Goal: Information Seeking & Learning: Learn about a topic

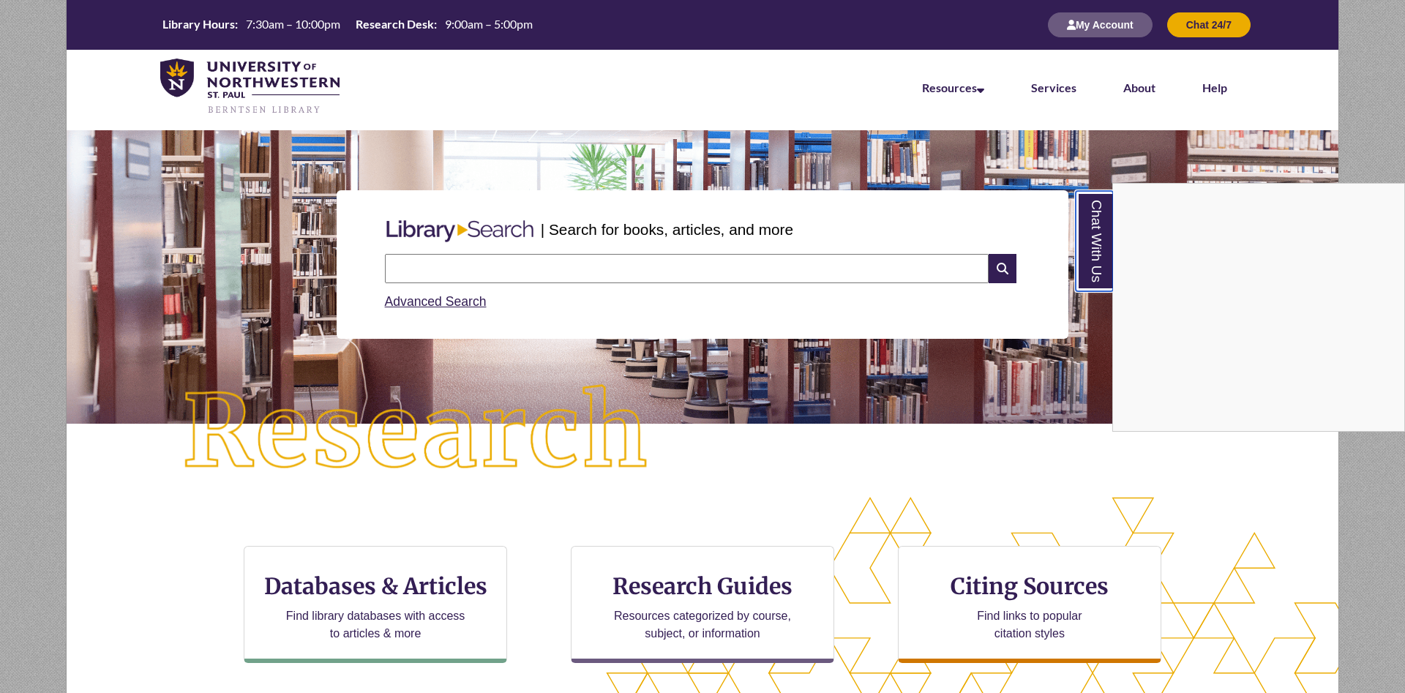
click at [1087, 252] on link "Chat With Us" at bounding box center [1094, 241] width 37 height 100
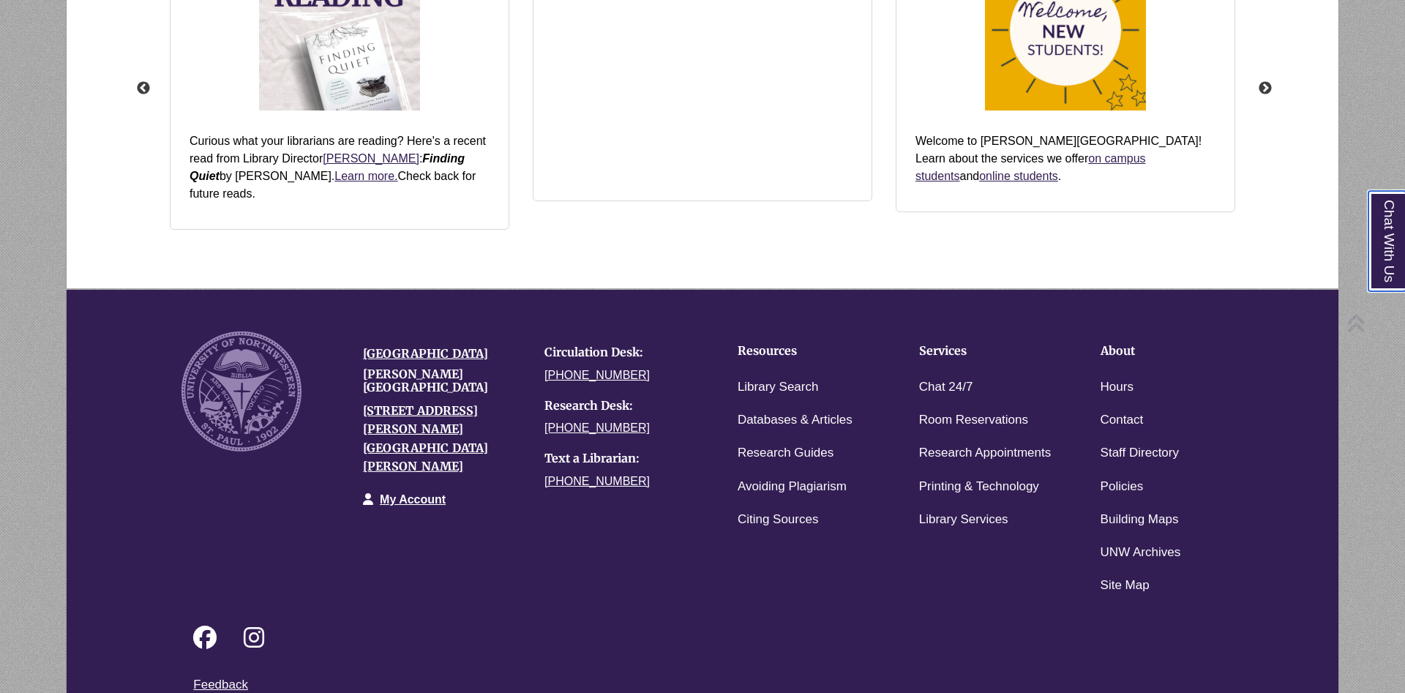
scroll to position [338, 1147]
click at [929, 377] on link "Chat 24/7" at bounding box center [946, 387] width 54 height 21
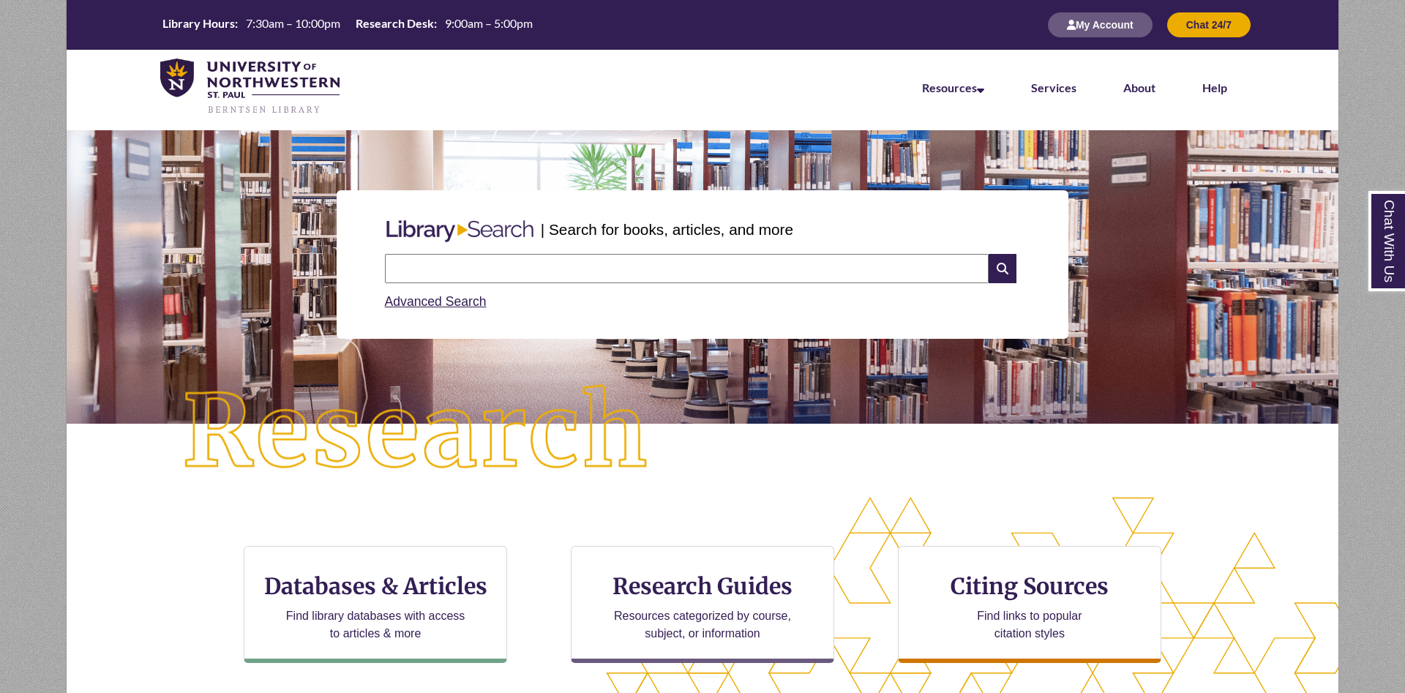
click at [633, 258] on input "text" at bounding box center [687, 268] width 604 height 29
type input "**********"
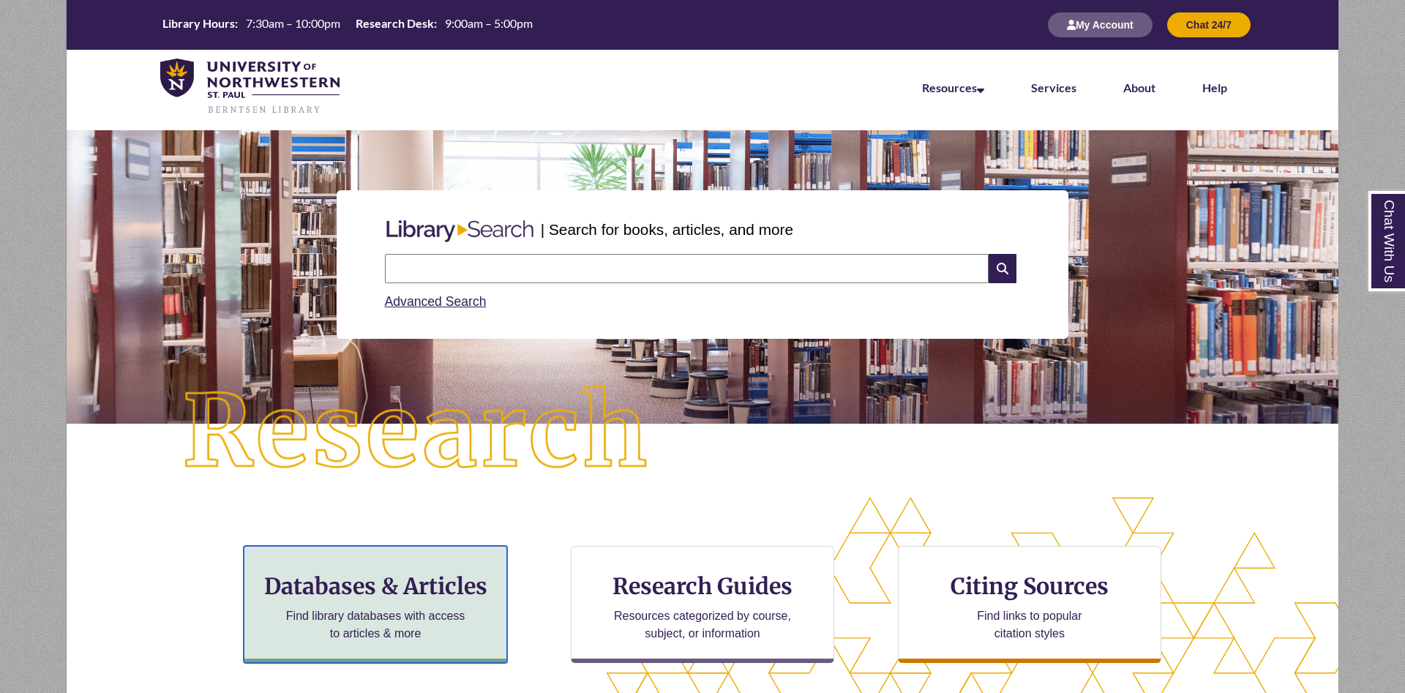
click at [391, 576] on h3 "Databases & Articles" at bounding box center [375, 586] width 239 height 28
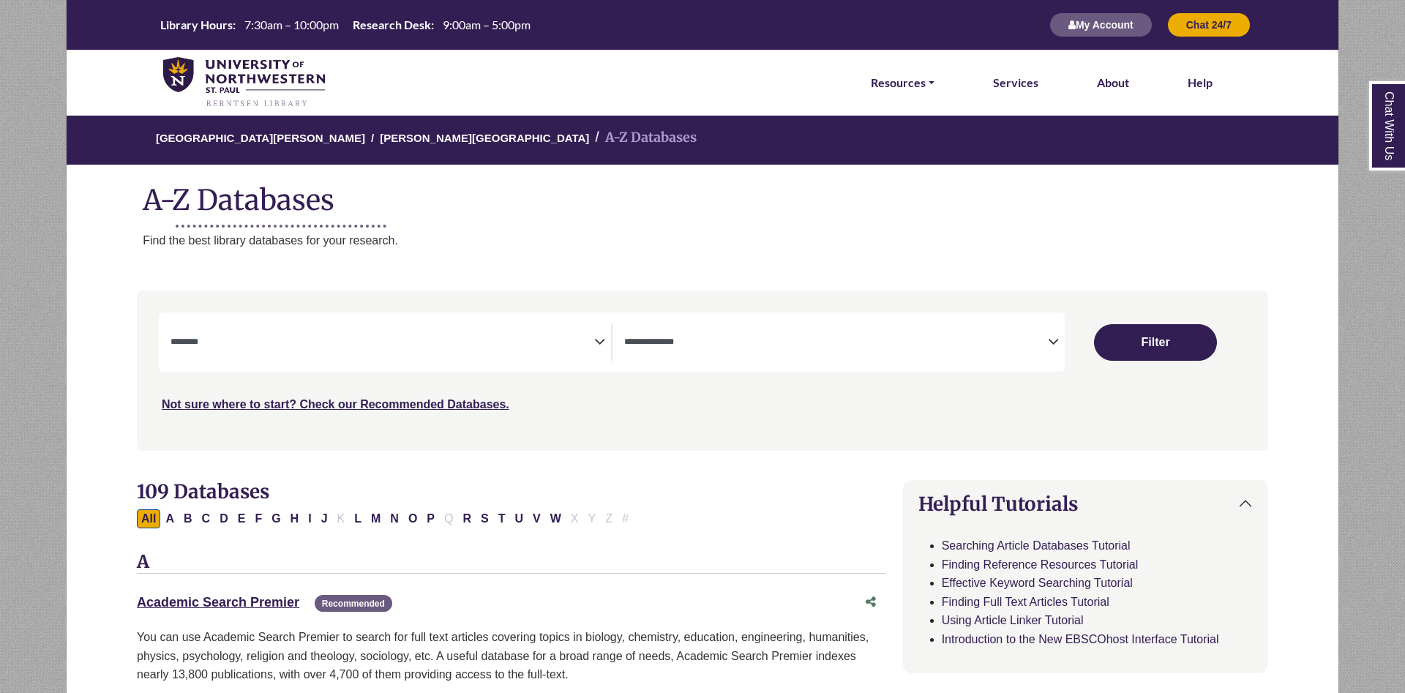
select select "Database Subject Filter"
select select "Database Types Filter"
click at [202, 519] on button "C" at bounding box center [207, 518] width 18 height 19
select select "Database Subject Filter"
select select "Database Types Filter"
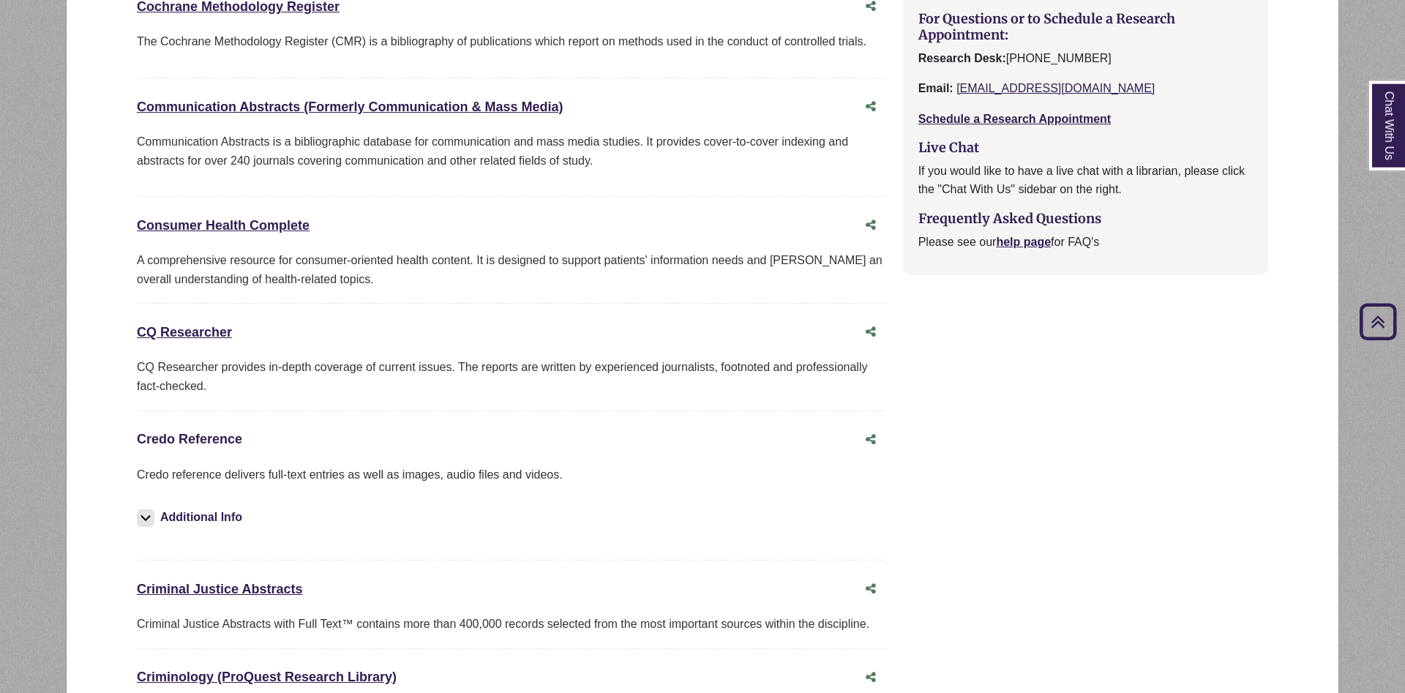
scroll to position [1418, 0]
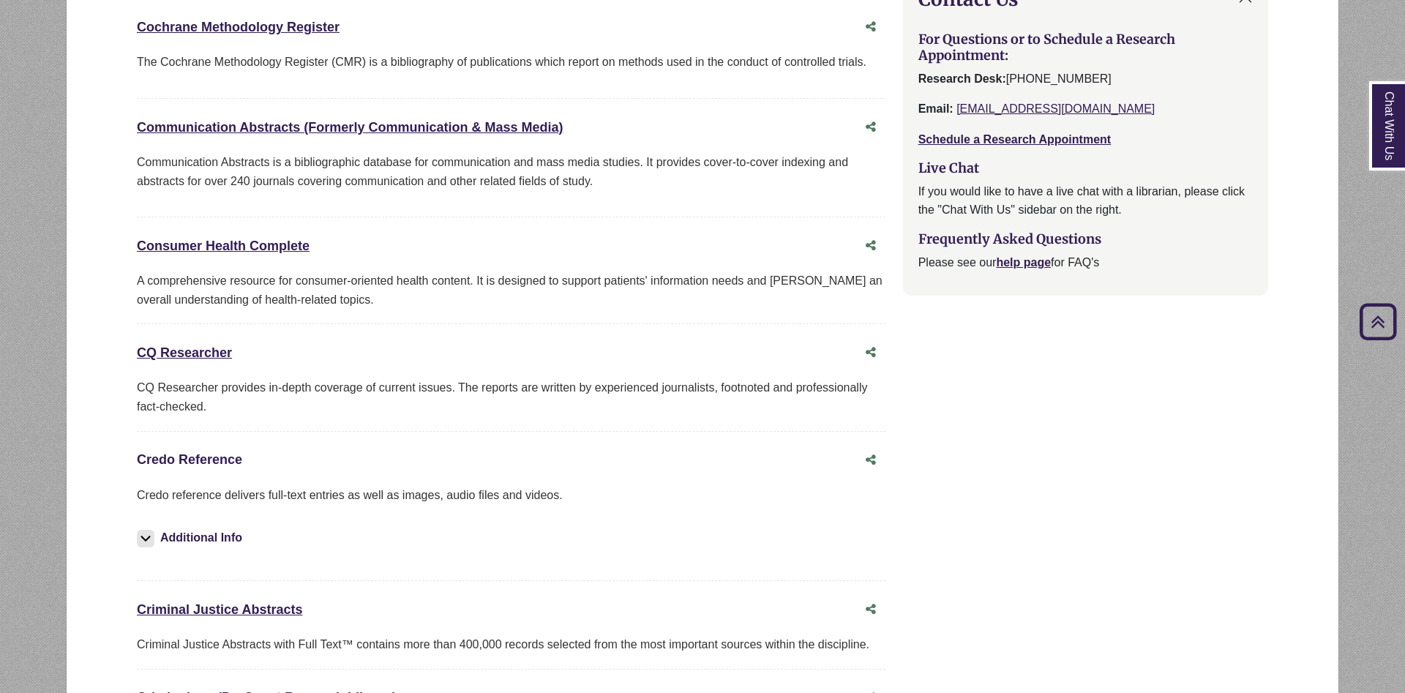
click at [198, 457] on link "Credo Reference This link opens in a new window" at bounding box center [189, 459] width 105 height 15
